Goal: Task Accomplishment & Management: Manage account settings

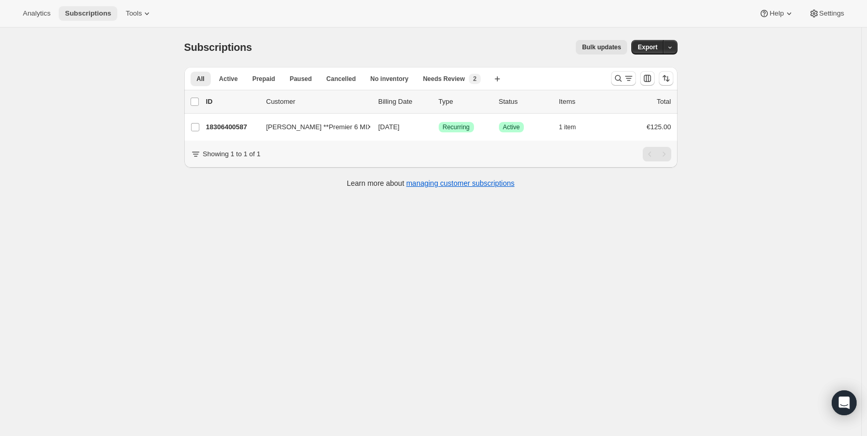
click at [75, 14] on span "Subscriptions" at bounding box center [88, 13] width 46 height 8
click at [234, 75] on span "Active" at bounding box center [228, 79] width 19 height 8
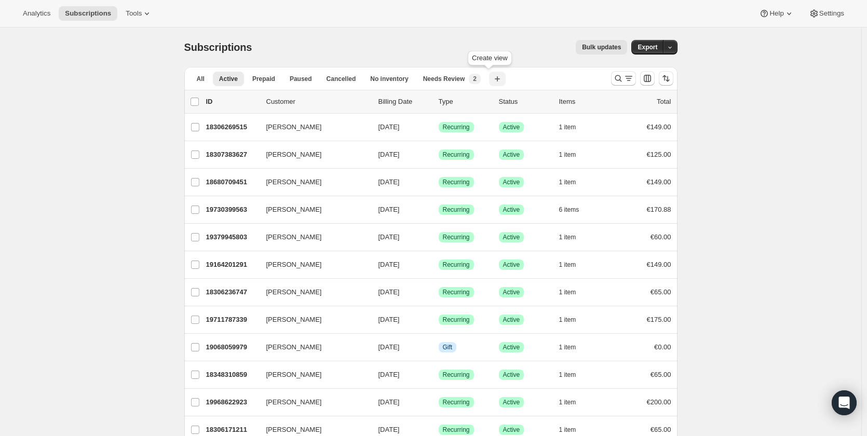
click at [492, 76] on icon "button" at bounding box center [497, 79] width 10 height 10
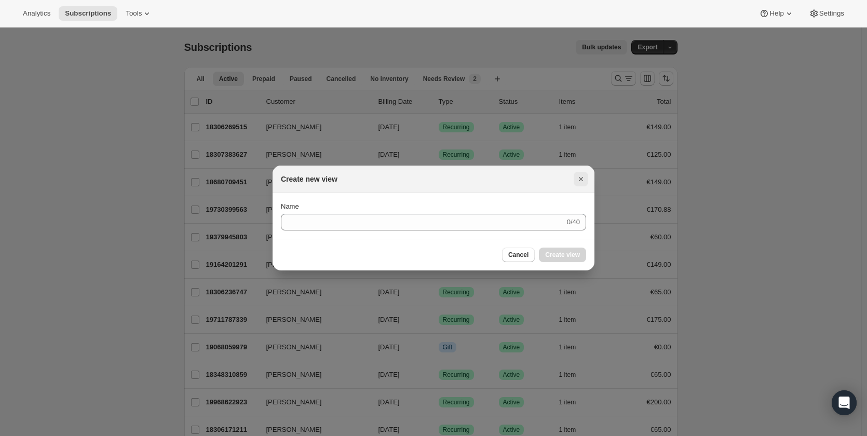
click at [581, 175] on icon "Close" at bounding box center [581, 179] width 10 height 10
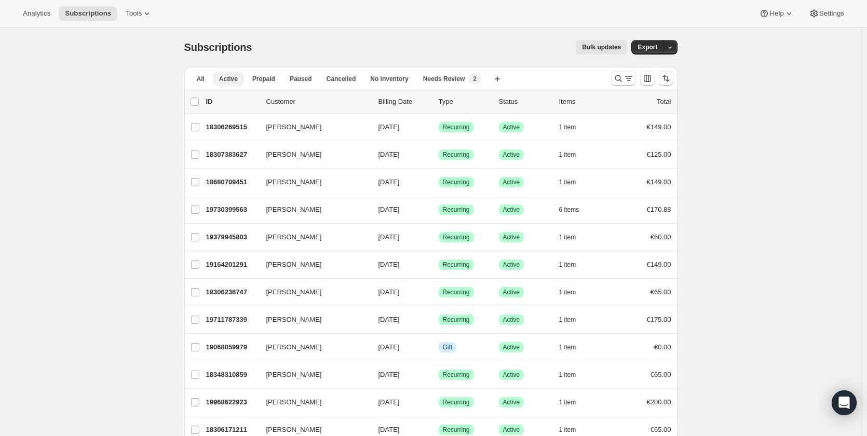
click at [237, 80] on span "Active" at bounding box center [228, 79] width 19 height 8
click at [492, 80] on icon "button" at bounding box center [497, 79] width 10 height 10
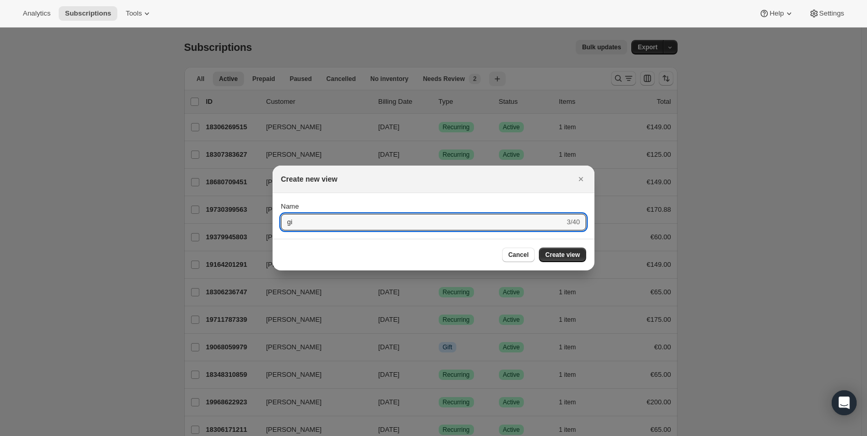
type input "g"
click at [578, 174] on icon "Close" at bounding box center [581, 179] width 10 height 10
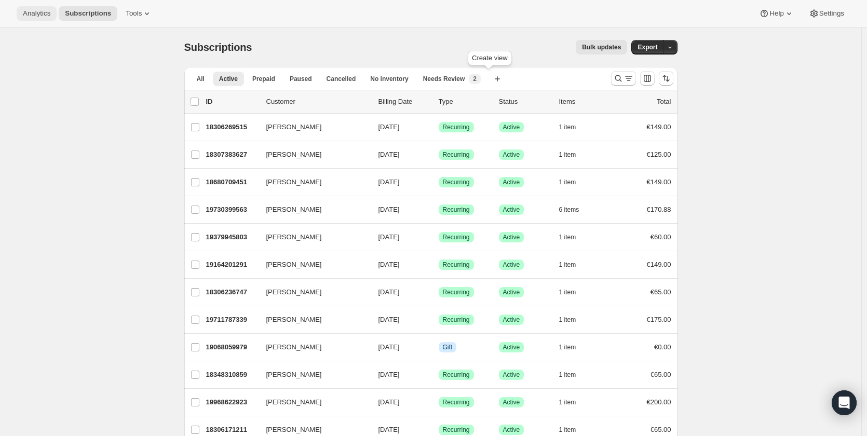
click at [35, 8] on button "Analytics" at bounding box center [37, 13] width 40 height 15
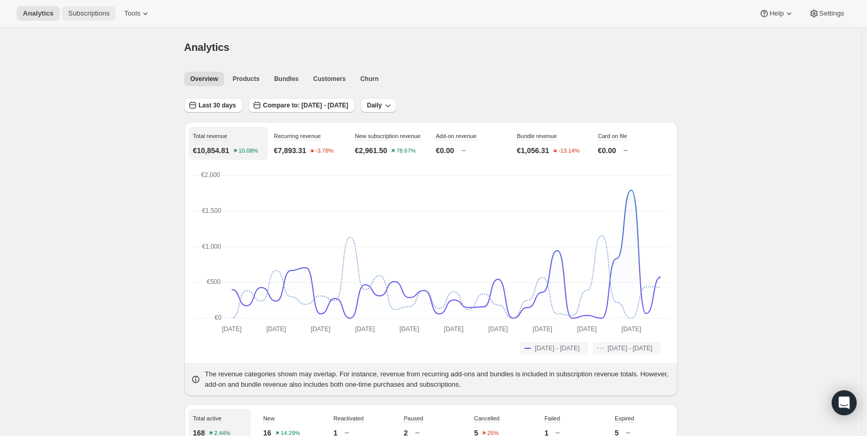
click at [100, 16] on span "Subscriptions" at bounding box center [89, 13] width 42 height 8
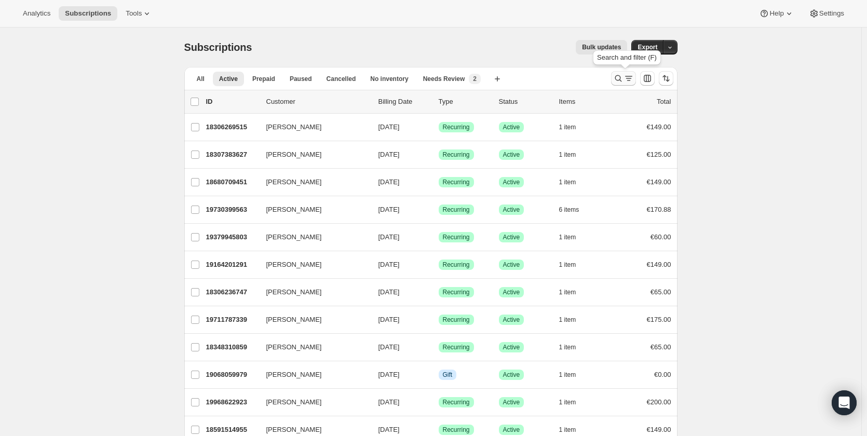
click at [634, 80] on icon "Search and filter results" at bounding box center [628, 78] width 10 height 10
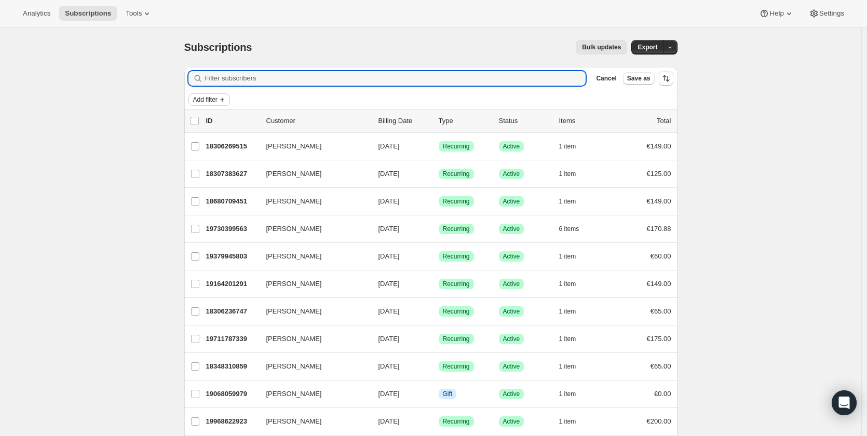
click at [216, 99] on span "Add filter" at bounding box center [205, 100] width 24 height 8
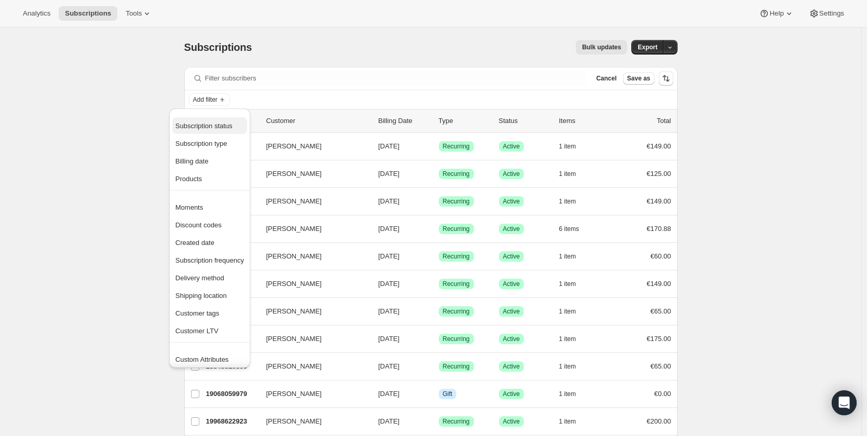
click at [221, 126] on span "Subscription status" at bounding box center [203, 126] width 57 height 8
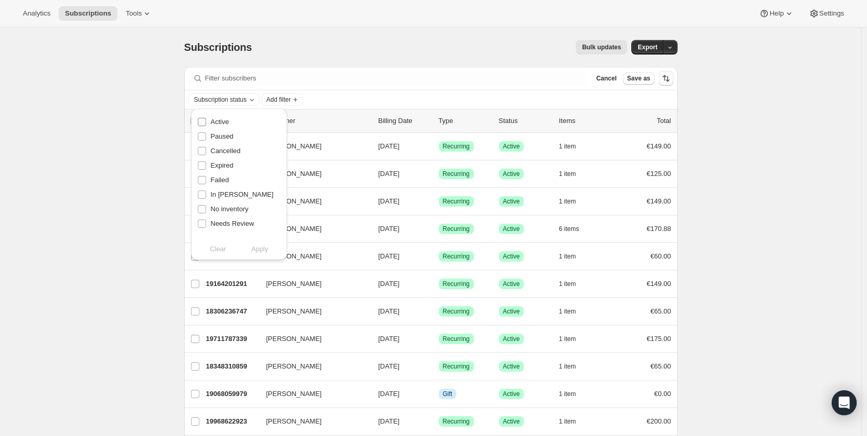
click at [203, 123] on input "Active" at bounding box center [202, 122] width 8 height 8
checkbox input "true"
click at [286, 99] on span "Add filter" at bounding box center [278, 100] width 24 height 8
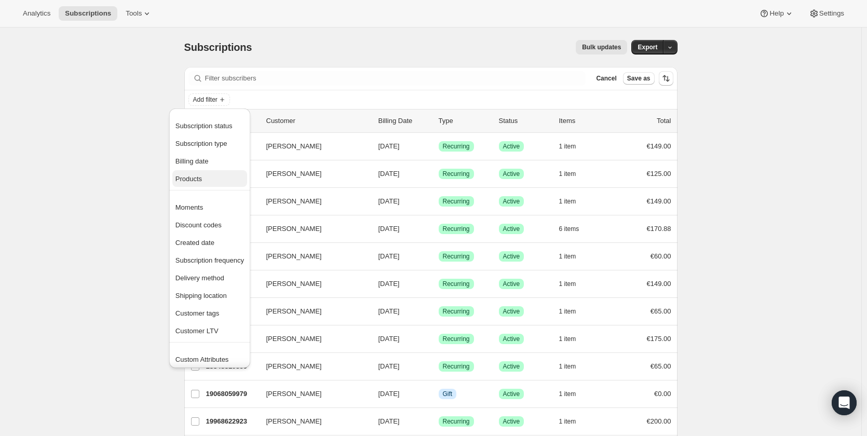
click at [210, 181] on span "Products" at bounding box center [209, 179] width 69 height 10
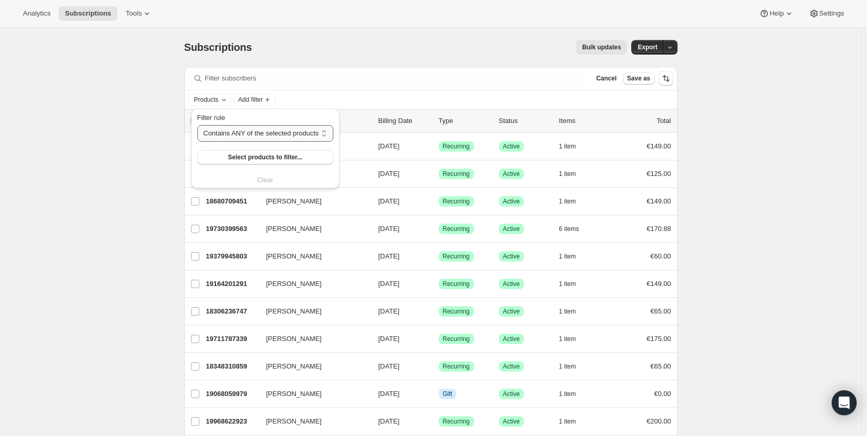
click at [259, 130] on select "Contains ANY of the selected products Contains ALL of the selected products Con…" at bounding box center [265, 133] width 136 height 17
click at [262, 157] on span "Select products to filter..." at bounding box center [265, 157] width 74 height 8
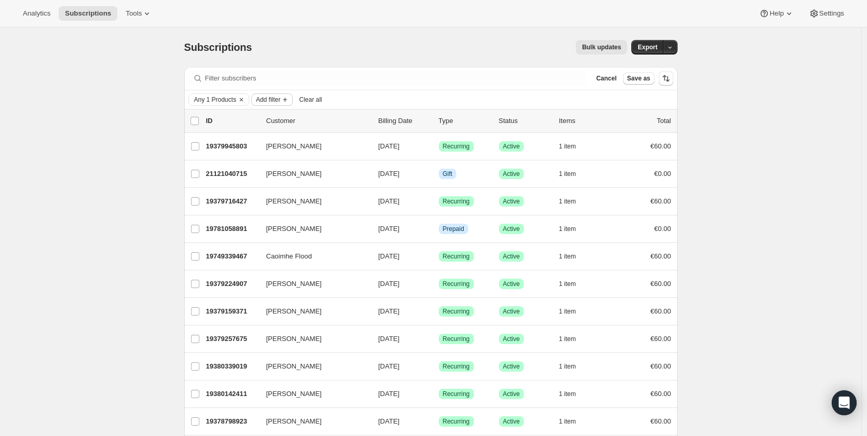
click at [277, 101] on span "Add filter" at bounding box center [268, 100] width 24 height 8
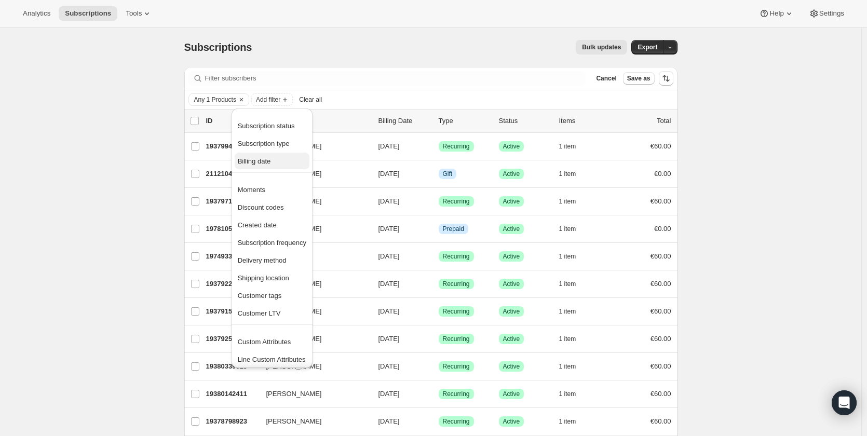
click at [276, 162] on span "Billing date" at bounding box center [272, 161] width 69 height 10
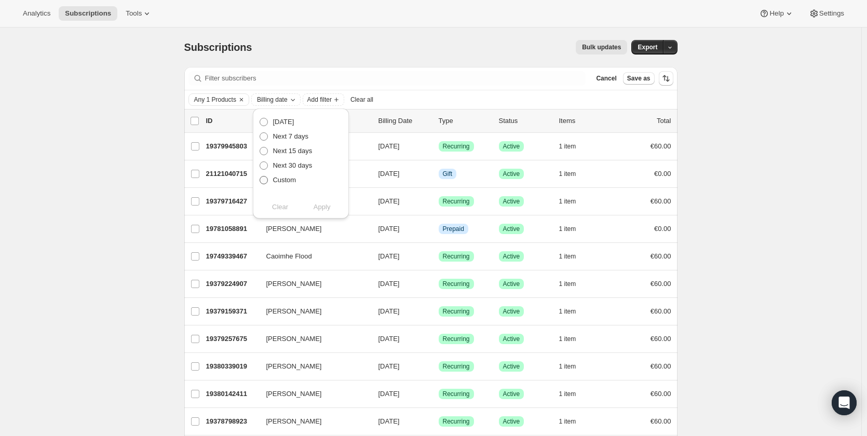
click at [264, 179] on span at bounding box center [264, 180] width 8 height 8
click at [260, 176] on input "Custom" at bounding box center [260, 176] width 1 height 1
radio input "true"
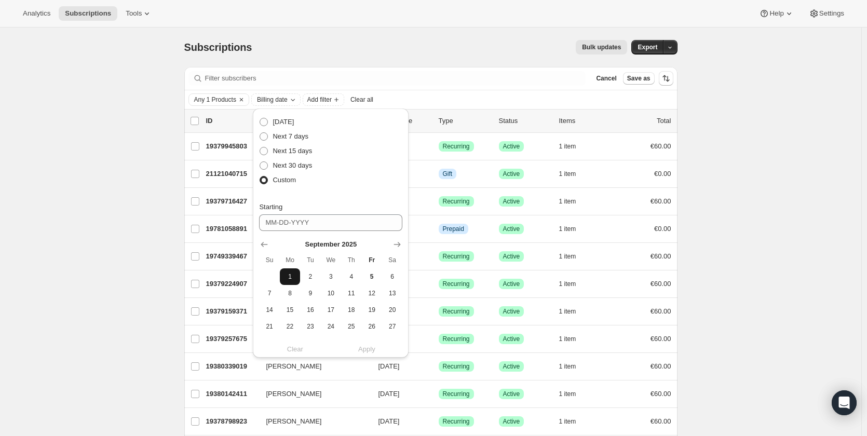
click at [289, 275] on span "1" at bounding box center [290, 277] width 12 height 8
type input "09-01-2025"
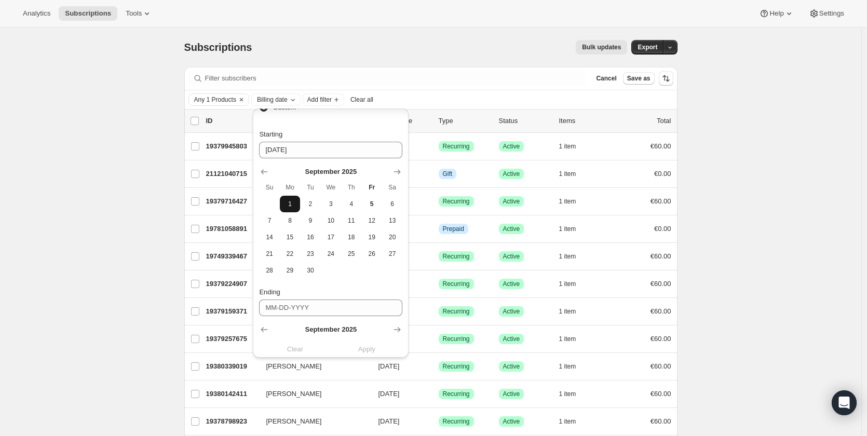
scroll to position [191, 0]
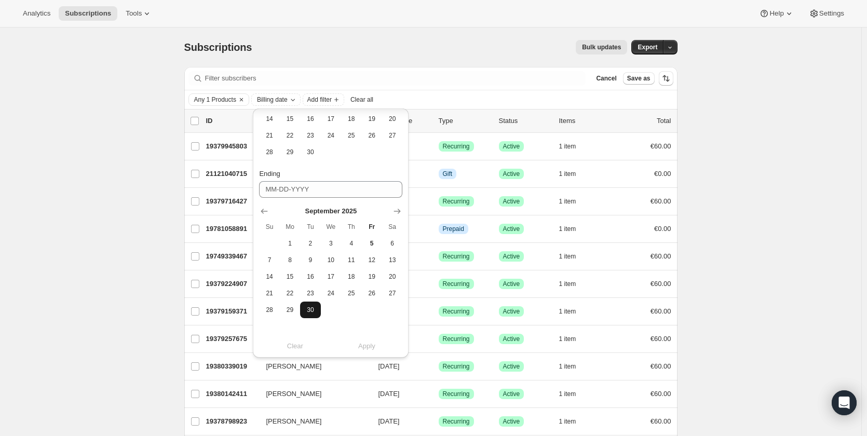
click at [313, 316] on button "30" at bounding box center [310, 310] width 20 height 17
type input "09-30-2025"
click at [370, 345] on span "Apply" at bounding box center [366, 346] width 17 height 10
click at [84, 96] on div "Subscriptions. This page is ready Subscriptions Bulk updates More actions Bulk …" at bounding box center [430, 261] width 861 height 466
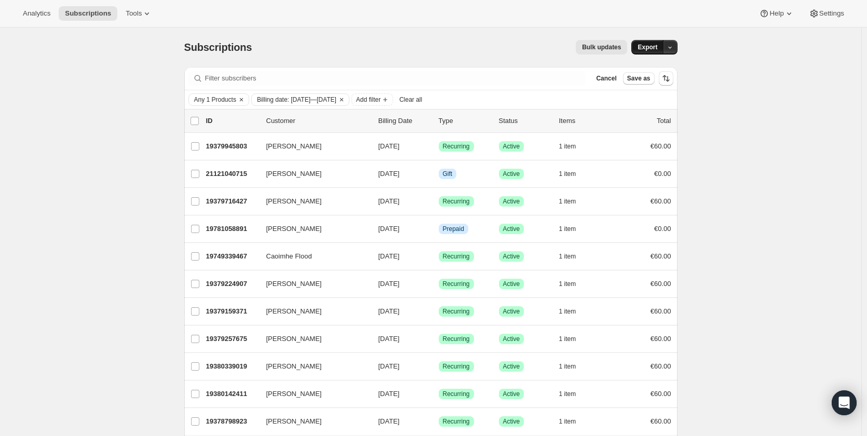
click at [656, 48] on span "Export" at bounding box center [647, 47] width 20 height 8
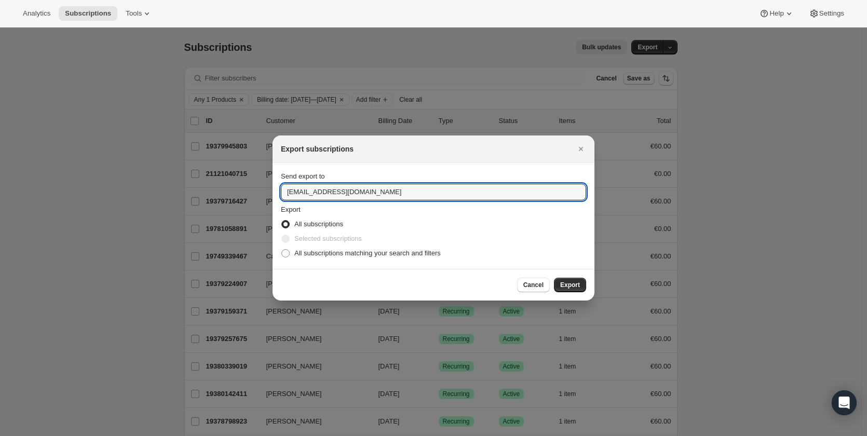
drag, startPoint x: 300, startPoint y: 192, endPoint x: 273, endPoint y: 192, distance: 27.5
click at [273, 192] on section "Send export to sales@wineonline.ie Export All subscriptions Selected subscripti…" at bounding box center [434, 216] width 322 height 106
type input "andrew@wineonline.ie"
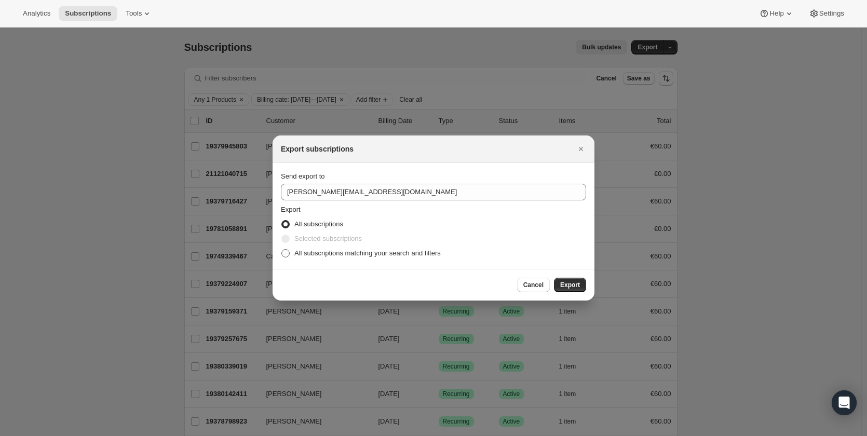
click at [285, 253] on span ":rdb:" at bounding box center [285, 253] width 8 height 8
click at [282, 250] on input "All subscriptions matching your search and filters" at bounding box center [281, 249] width 1 height 1
radio input "true"
click at [576, 287] on span "Export" at bounding box center [570, 285] width 20 height 8
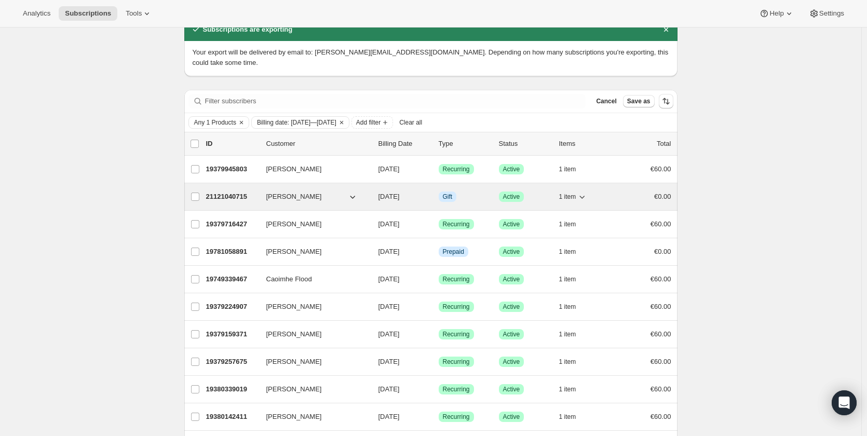
scroll to position [126, 0]
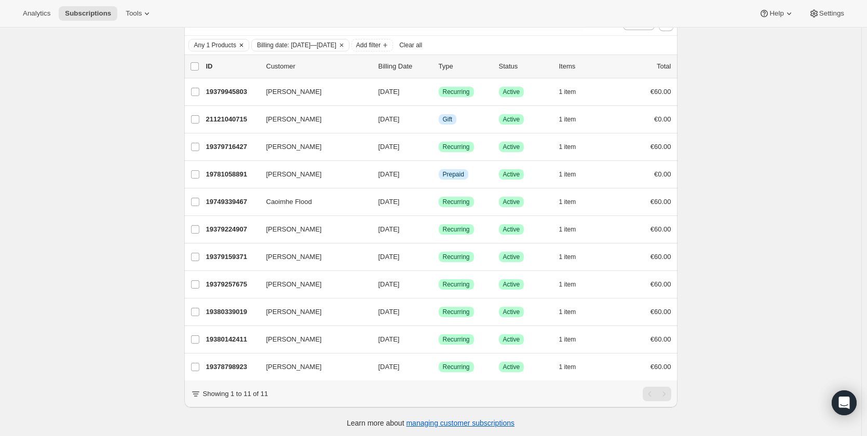
click at [214, 41] on span "Any 1 Products" at bounding box center [215, 45] width 42 height 8
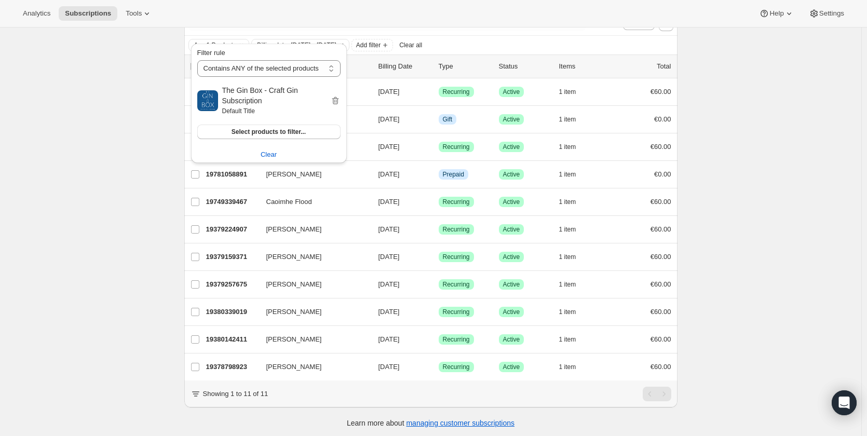
click at [167, 100] on div "Subscriptions. This page is ready Subscriptions Bulk updates More actions Bulk …" at bounding box center [430, 169] width 861 height 537
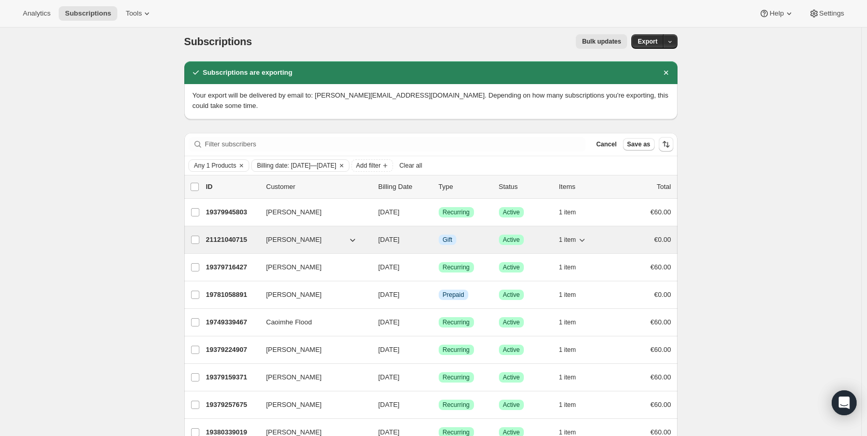
scroll to position [0, 0]
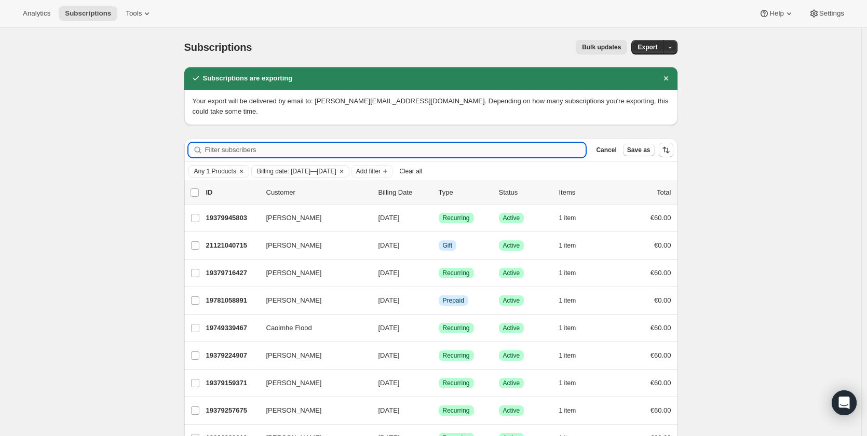
click at [223, 143] on input "Filter subscribers" at bounding box center [395, 150] width 381 height 15
click at [225, 167] on span "Any 1 Products" at bounding box center [215, 171] width 42 height 8
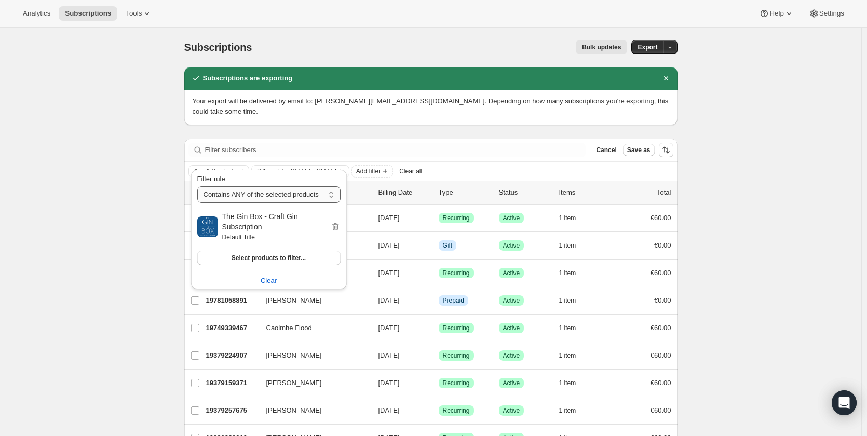
click at [233, 189] on select "Contains ANY of the selected products Contains ALL of the selected products Con…" at bounding box center [268, 194] width 143 height 17
click at [167, 183] on div "Subscriptions. This page is ready Subscriptions Bulk updates More actions Bulk …" at bounding box center [430, 296] width 861 height 537
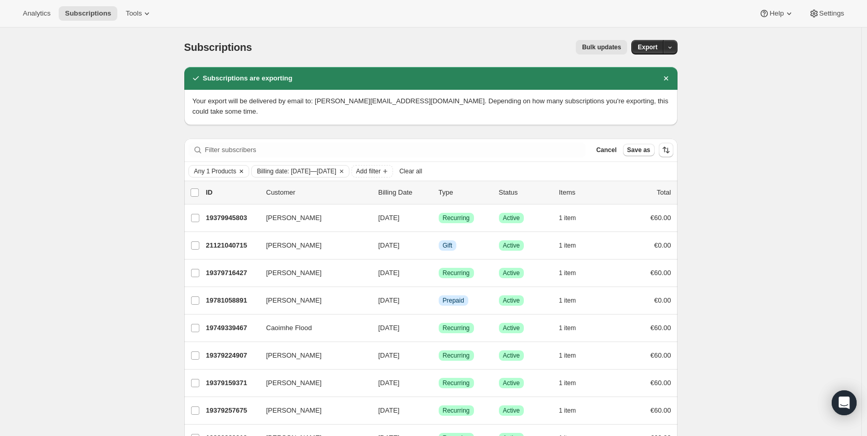
click at [232, 167] on span "Any 1 Products" at bounding box center [215, 171] width 42 height 8
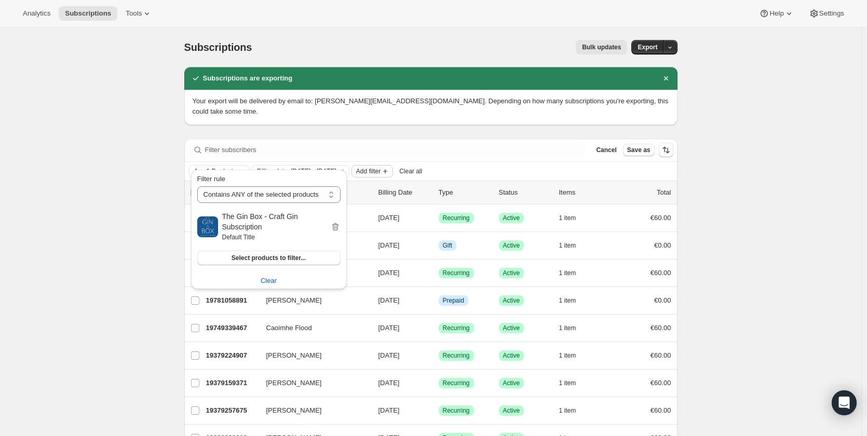
click at [389, 167] on icon "Add filter" at bounding box center [385, 171] width 8 height 8
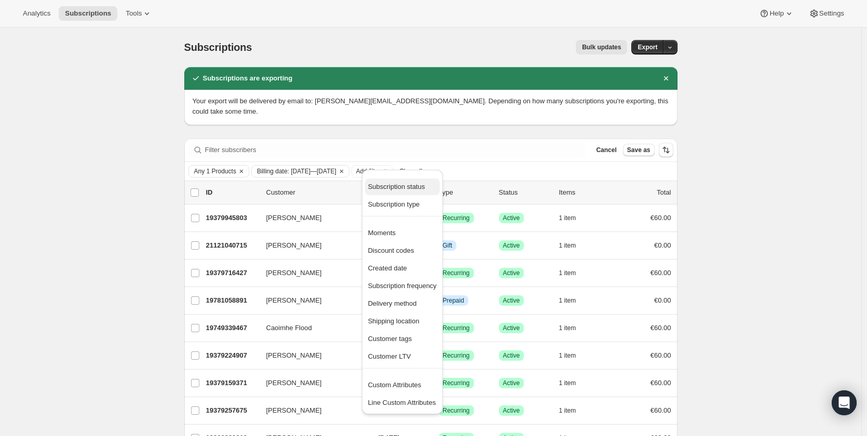
click at [415, 188] on span "Subscription status" at bounding box center [396, 187] width 57 height 8
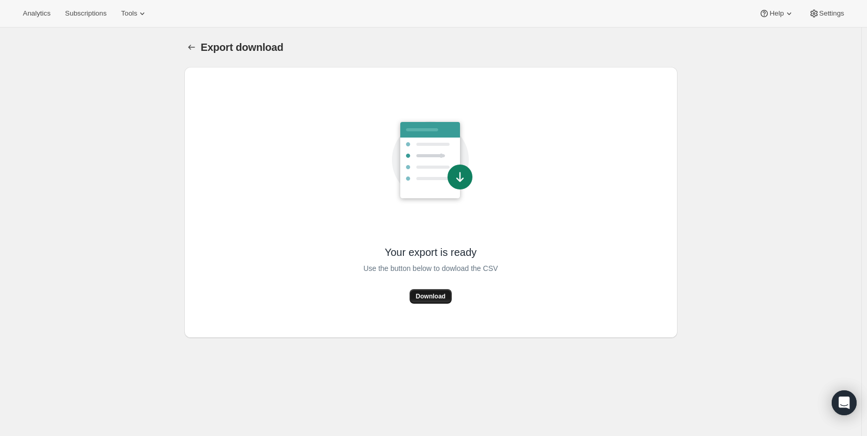
click at [422, 296] on span "Download" at bounding box center [431, 296] width 30 height 8
